Goal: Transaction & Acquisition: Purchase product/service

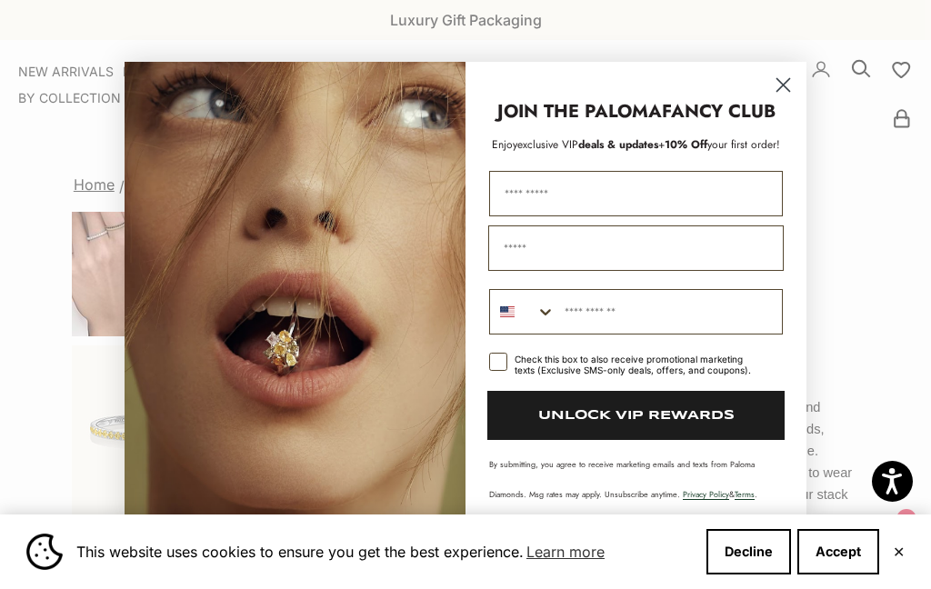
click at [772, 90] on circle "Close dialog" at bounding box center [783, 85] width 30 height 30
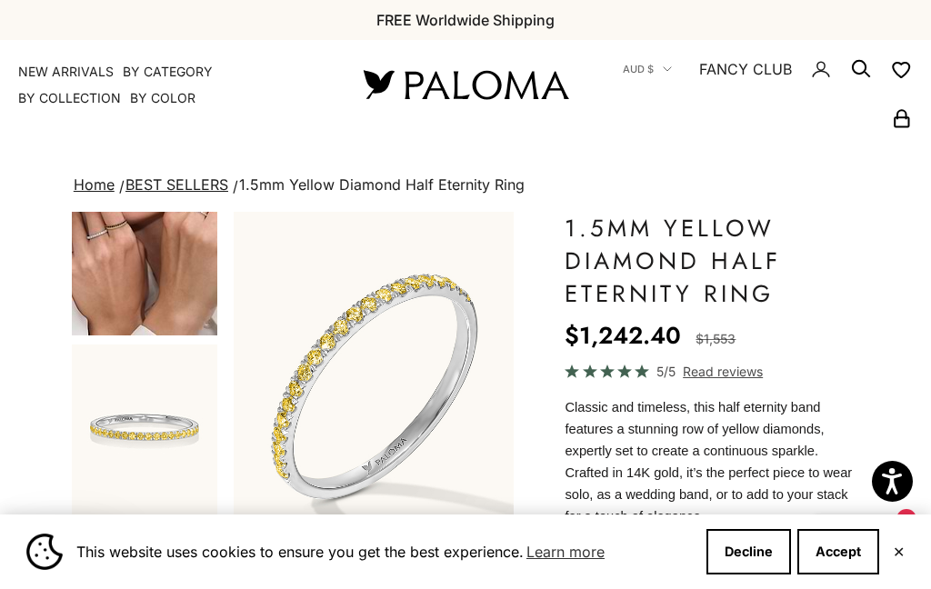
click at [640, 62] on span "AUD $" at bounding box center [637, 69] width 31 height 16
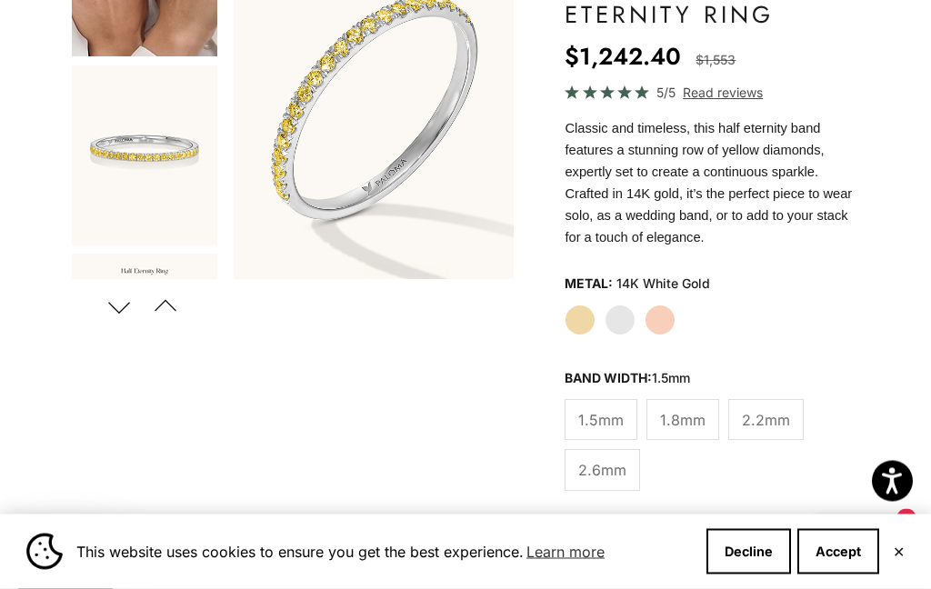
scroll to position [279, 0]
click at [737, 574] on button "Decline" at bounding box center [748, 551] width 85 height 45
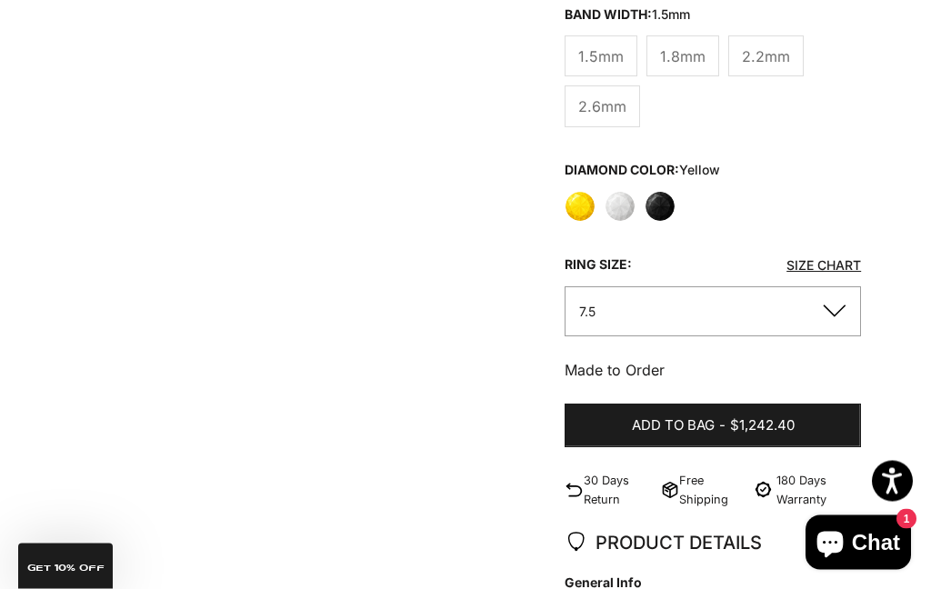
scroll to position [652, 0]
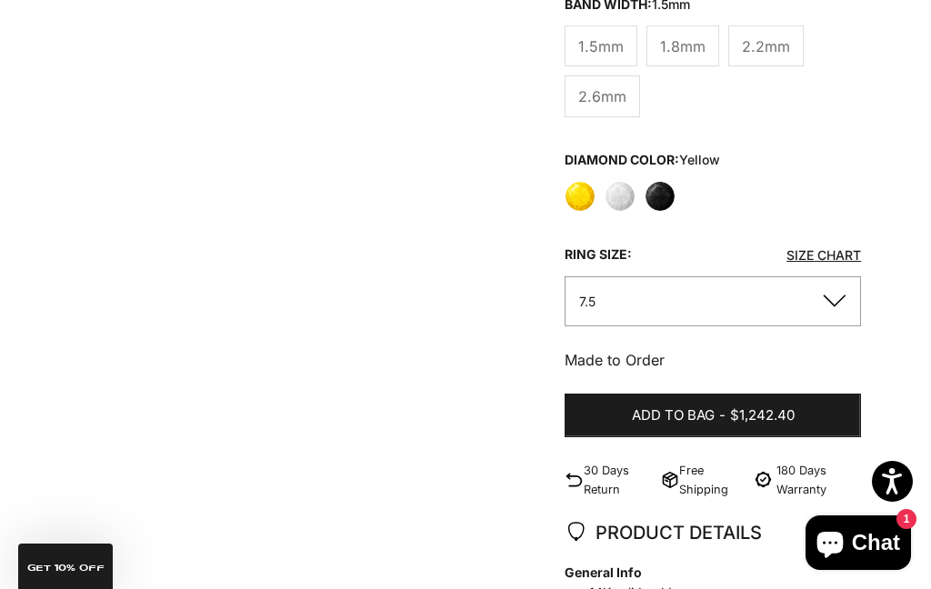
click at [632, 413] on span "Add to bag" at bounding box center [673, 415] width 83 height 23
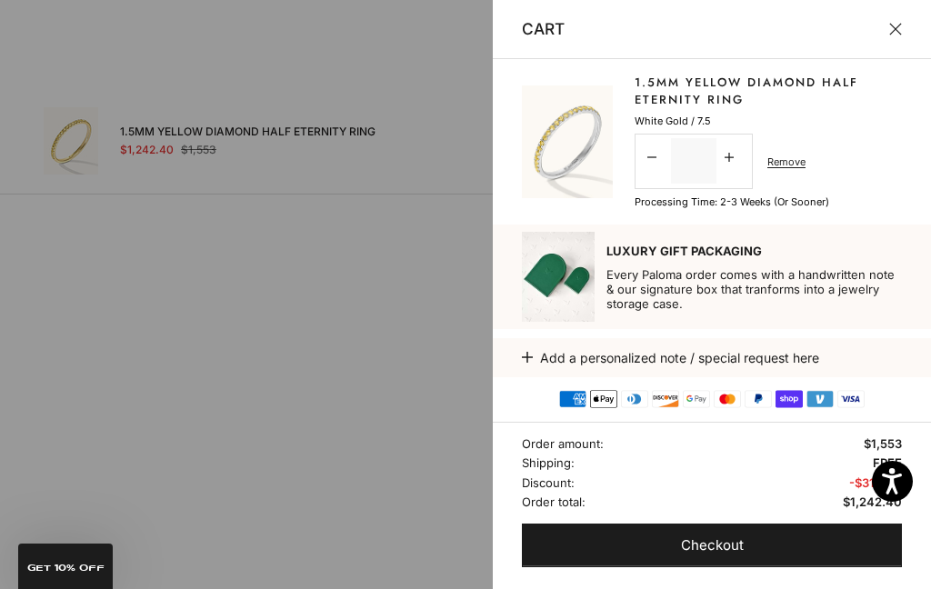
scroll to position [1079, 0]
click at [901, 33] on button "Close" at bounding box center [895, 29] width 13 height 13
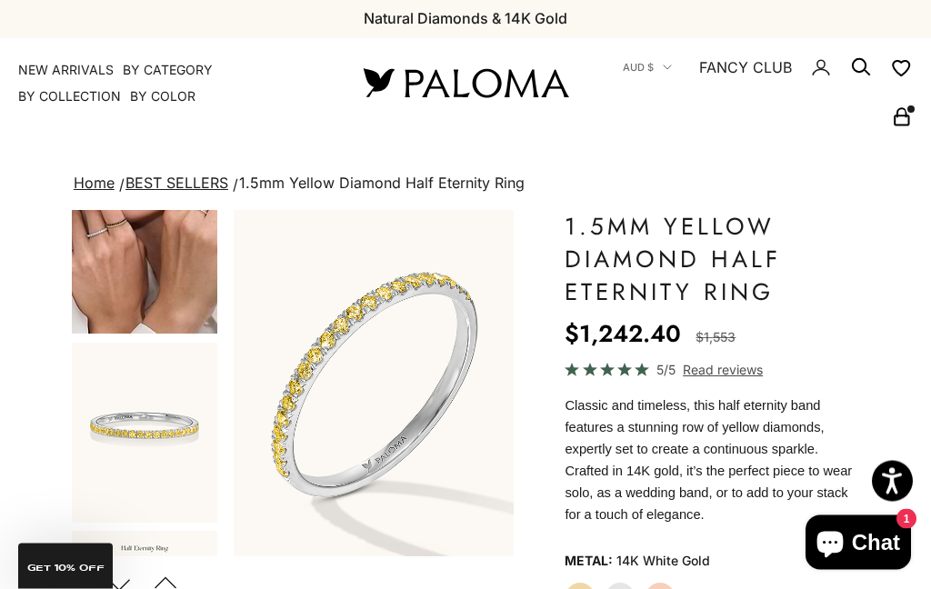
scroll to position [0, 0]
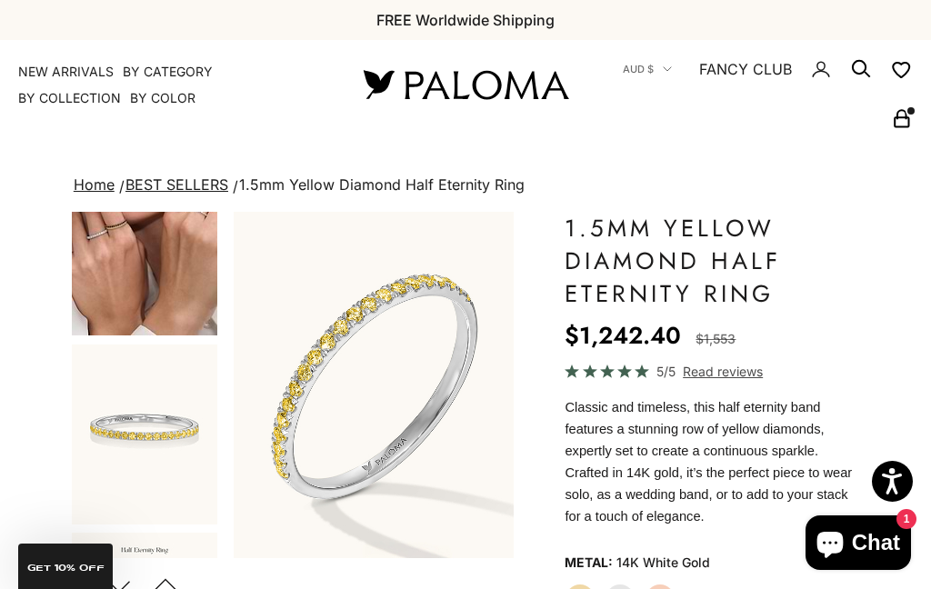
click at [161, 191] on link "BEST SELLERS" at bounding box center [176, 184] width 103 height 18
